Goal: Navigation & Orientation: Go to known website

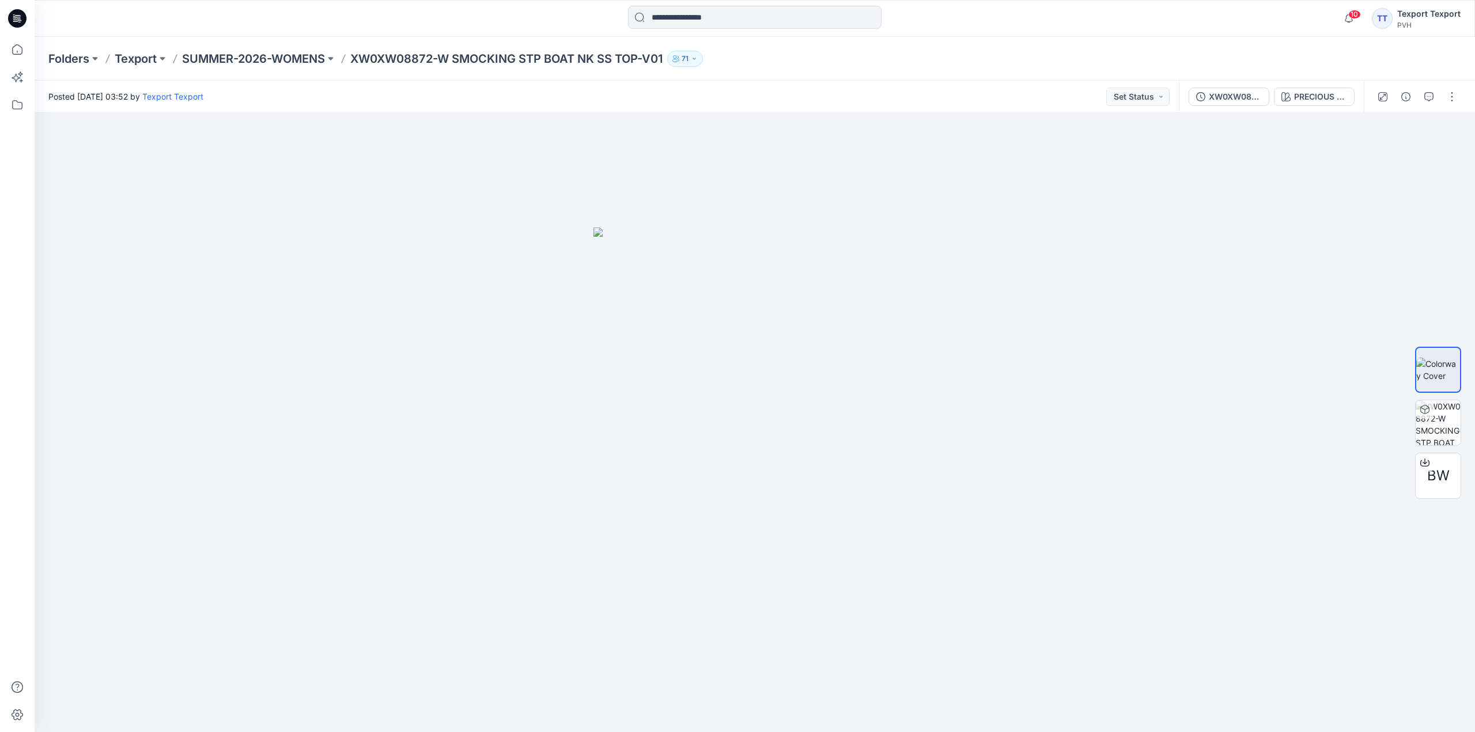
click at [22, 11] on icon at bounding box center [17, 18] width 18 height 18
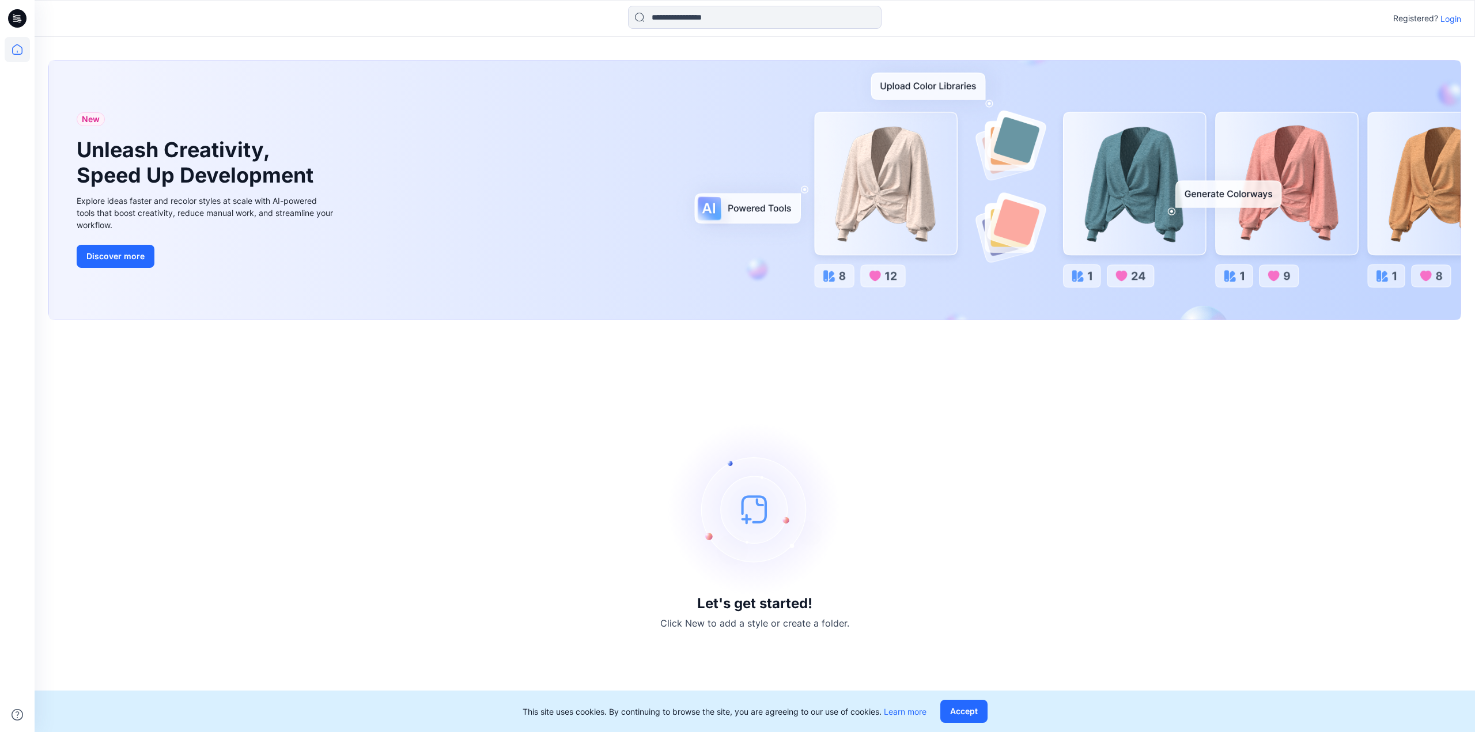
click at [1453, 25] on div "Registered? Login" at bounding box center [755, 18] width 1440 height 25
click at [1451, 22] on p "Login" at bounding box center [1450, 19] width 21 height 12
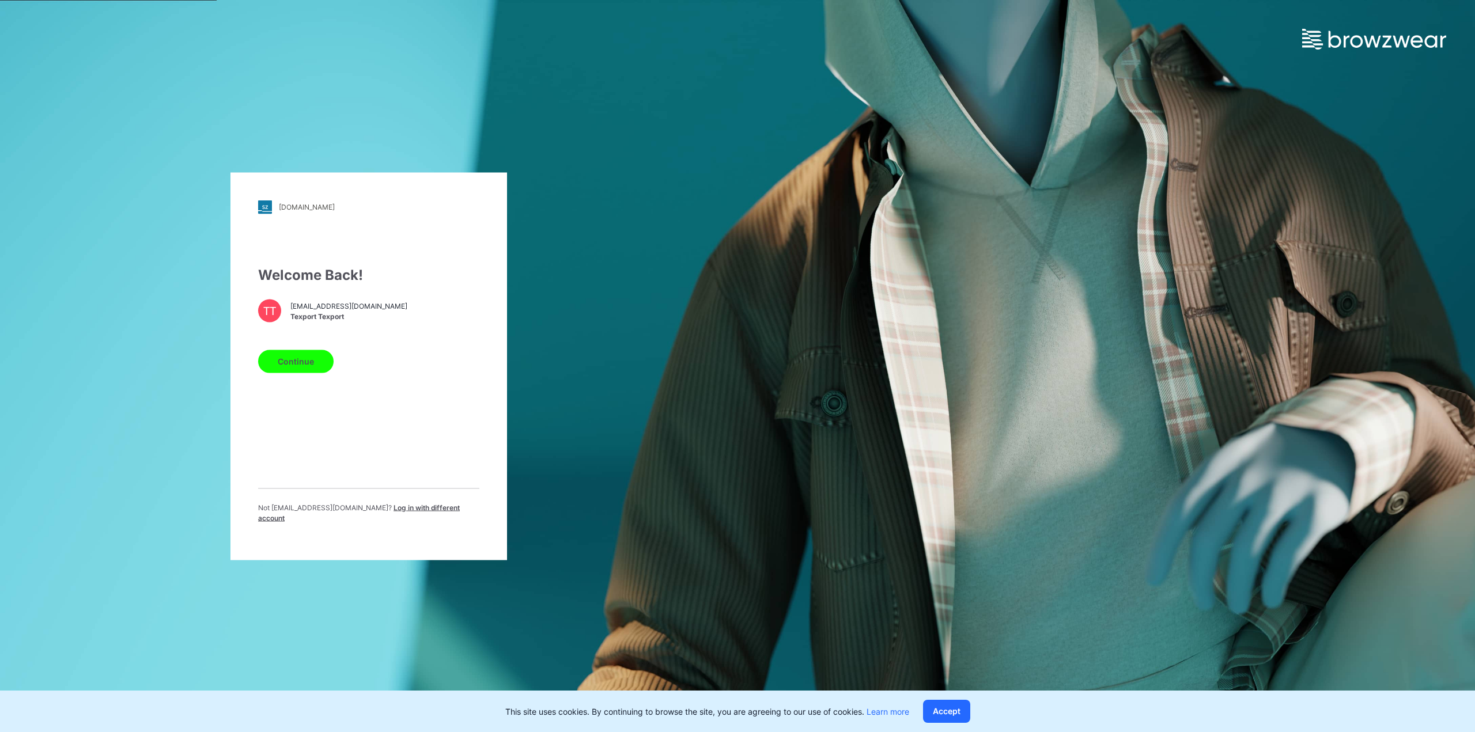
click at [318, 312] on span "[EMAIL_ADDRESS][DOMAIN_NAME]" at bounding box center [348, 306] width 117 height 10
click at [300, 363] on button "Continue" at bounding box center [295, 361] width 75 height 23
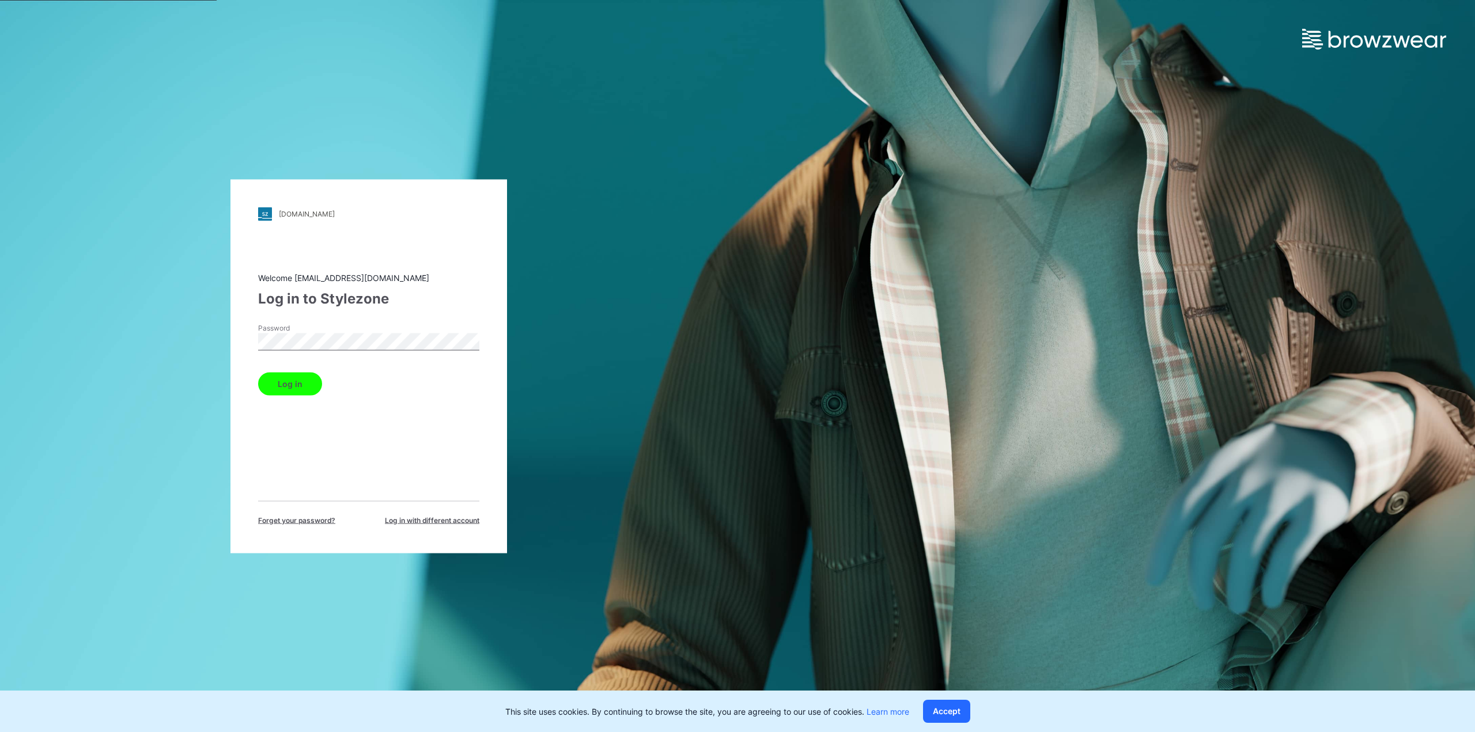
click at [297, 384] on button "Log in" at bounding box center [290, 383] width 64 height 23
